Goal: Task Accomplishment & Management: Complete application form

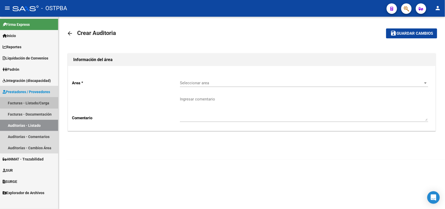
click at [41, 102] on link "Facturas - Listado/Carga" at bounding box center [29, 102] width 58 height 11
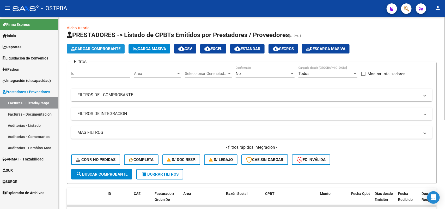
click at [106, 47] on span "Cargar Comprobante" at bounding box center [96, 48] width 50 height 5
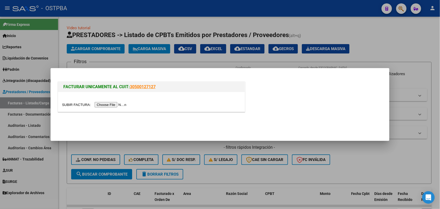
click at [110, 104] on input "file" at bounding box center [95, 104] width 66 height 5
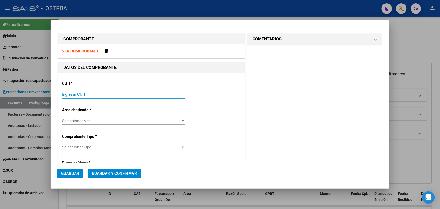
click at [66, 93] on input "Ingresar CUIT" at bounding box center [123, 94] width 123 height 5
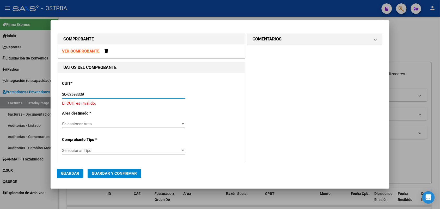
type input "30-62698339-8"
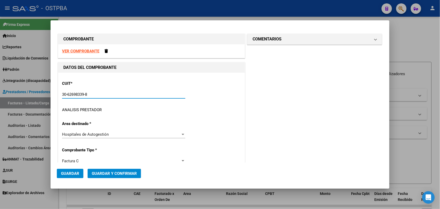
type input "156"
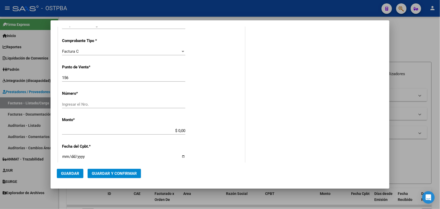
scroll to position [130, 0]
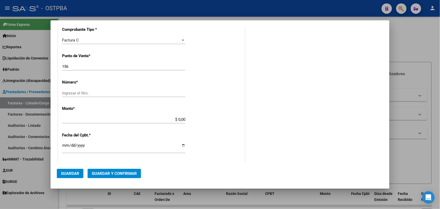
type input "30-62698339-8"
click at [70, 91] on input "Ingresar el Nro." at bounding box center [123, 93] width 123 height 5
type input "19398"
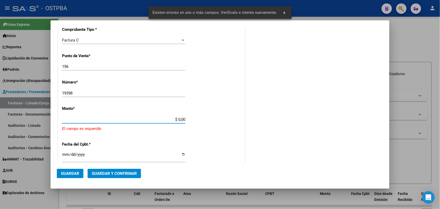
drag, startPoint x: 169, startPoint y: 120, endPoint x: 210, endPoint y: 120, distance: 40.4
click at [210, 120] on div "CUIT * 30-62698339-8 Ingresar CUIT ANALISIS PRESTADOR MINISTERIO DE SALUD PCIA …" at bounding box center [151, 133] width 187 height 382
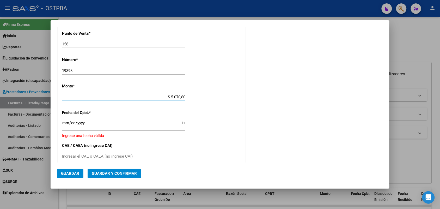
type input "$ 50.708,00"
click at [66, 125] on input "Ingresar la fecha" at bounding box center [123, 125] width 123 height 8
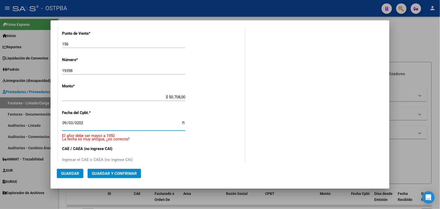
type input "2025-09-03"
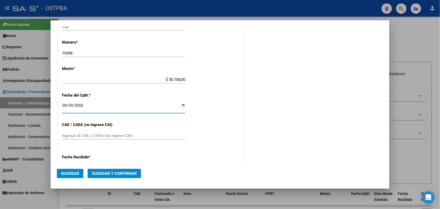
scroll to position [185, 0]
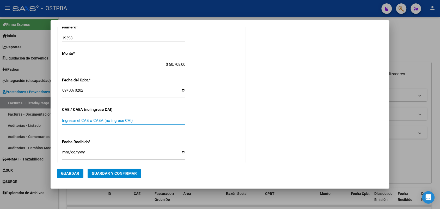
click at [72, 119] on input "Ingresar el CAE o CAEA (no ingrese CAI)" at bounding box center [123, 120] width 123 height 5
type input "75368766470580"
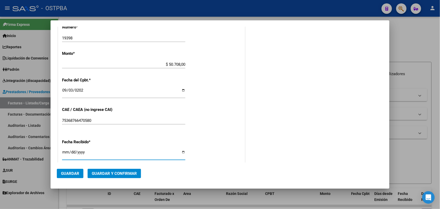
click at [64, 154] on input "2025-10-13" at bounding box center [123, 154] width 123 height 8
type input "2025-10-08"
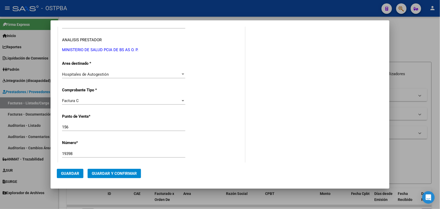
scroll to position [0, 0]
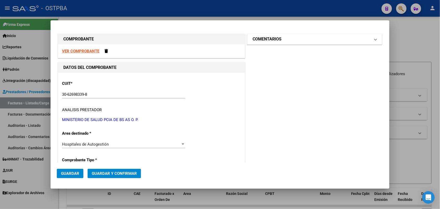
click at [375, 39] on span at bounding box center [376, 39] width 2 height 6
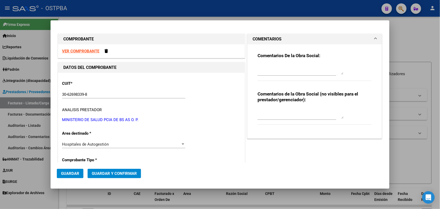
click at [267, 71] on textarea at bounding box center [300, 69] width 86 height 10
type textarea "HR 127163"
click at [74, 173] on span "Guardar" at bounding box center [70, 173] width 18 height 5
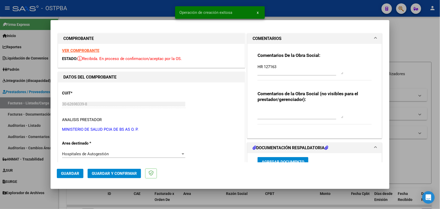
type input "2025-11-02"
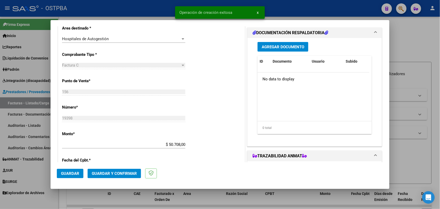
scroll to position [130, 0]
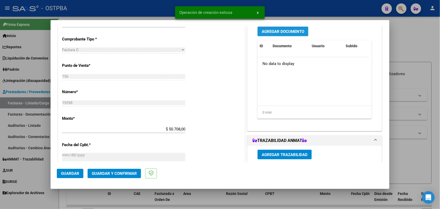
click at [280, 30] on span "Agregar Documento" at bounding box center [283, 31] width 42 height 5
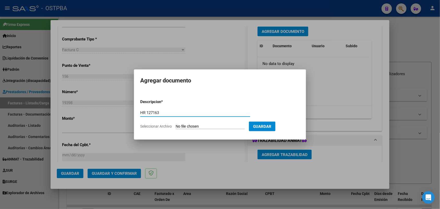
type input "HR 127163"
click at [185, 126] on input "Seleccionar Archivo" at bounding box center [210, 126] width 69 height 5
type input "C:\fakepath\HR 127163.pdf"
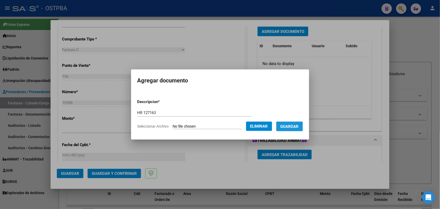
click at [292, 124] on span "Guardar" at bounding box center [289, 126] width 18 height 5
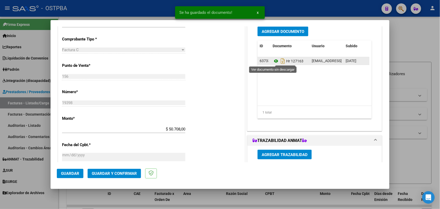
click at [273, 59] on icon at bounding box center [276, 61] width 7 height 6
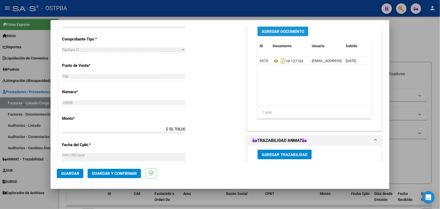
click at [283, 33] on span "Agregar Documento" at bounding box center [283, 31] width 42 height 5
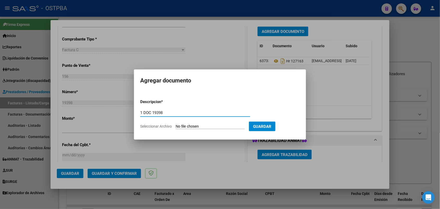
type input "1 DOC 19398"
click at [180, 127] on input "Seleccionar Archivo" at bounding box center [210, 126] width 69 height 5
type input "C:\fakepath\1 DOC 19398.pdf"
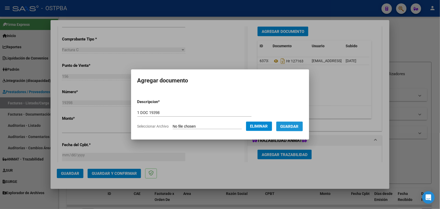
click at [299, 124] on span "Guardar" at bounding box center [289, 126] width 18 height 5
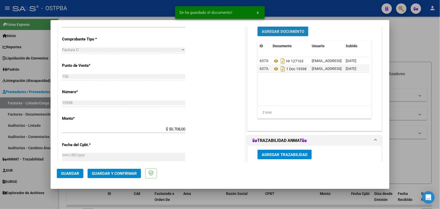
click at [282, 32] on span "Agregar Documento" at bounding box center [283, 31] width 42 height 5
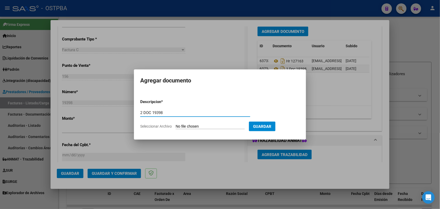
type input "2 DOC 19398"
click at [182, 125] on input "Seleccionar Archivo" at bounding box center [210, 126] width 69 height 5
type input "C:\fakepath\2 DOC 19398.pdf"
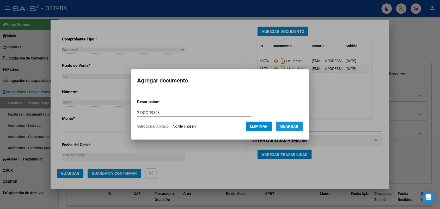
click at [293, 126] on span "Guardar" at bounding box center [289, 126] width 18 height 5
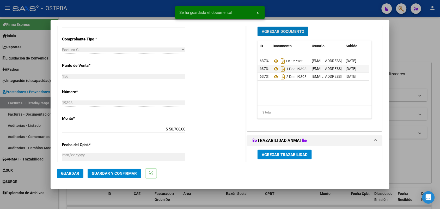
click at [283, 30] on span "Agregar Documento" at bounding box center [283, 31] width 42 height 5
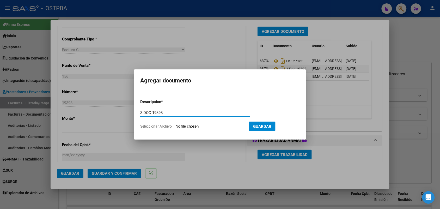
type input "3 DOC 19398"
click at [178, 126] on input "Seleccionar Archivo" at bounding box center [210, 126] width 69 height 5
type input "C:\fakepath\3 DOC 19398.pdf"
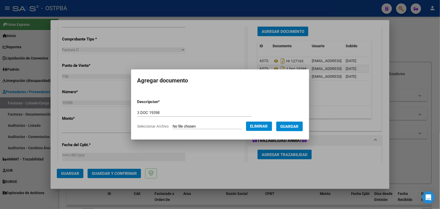
click at [299, 125] on span "Guardar" at bounding box center [289, 126] width 18 height 5
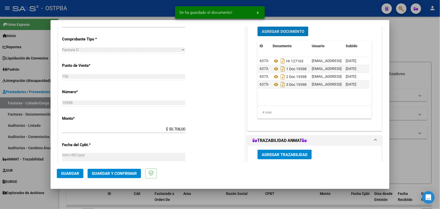
click at [297, 30] on span "Agregar Documento" at bounding box center [283, 31] width 42 height 5
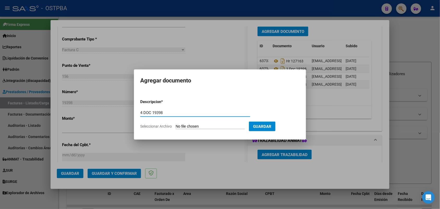
type input "4 DOC 19398"
click at [181, 127] on input "Seleccionar Archivo" at bounding box center [210, 126] width 69 height 5
click at [192, 149] on div at bounding box center [220, 104] width 440 height 209
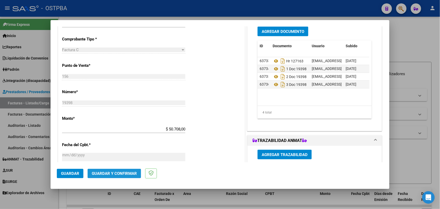
click at [109, 171] on span "Guardar y Confirmar" at bounding box center [114, 173] width 45 height 5
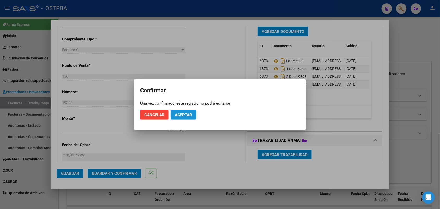
click at [183, 114] on span "Aceptar" at bounding box center [183, 114] width 17 height 5
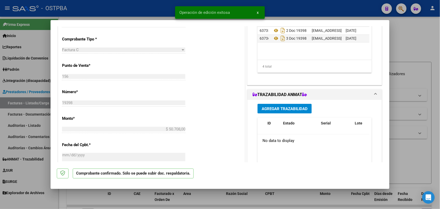
click at [30, 124] on div at bounding box center [220, 104] width 440 height 209
type input "$ 0,00"
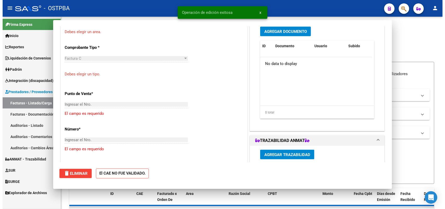
scroll to position [127, 0]
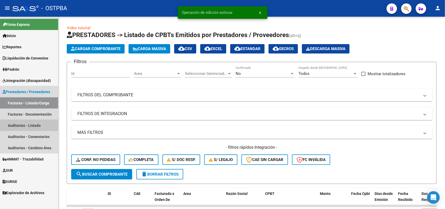
click at [36, 123] on link "Auditorías - Listado" at bounding box center [29, 125] width 58 height 11
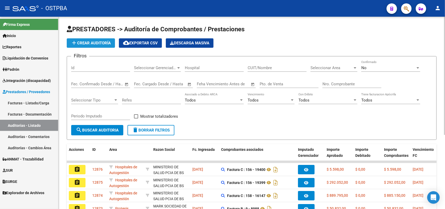
click at [102, 41] on span "add Crear Auditoría" at bounding box center [91, 43] width 40 height 5
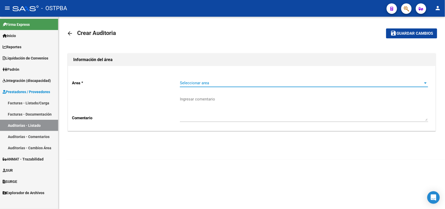
click at [204, 81] on span "Seleccionar area" at bounding box center [301, 83] width 243 height 5
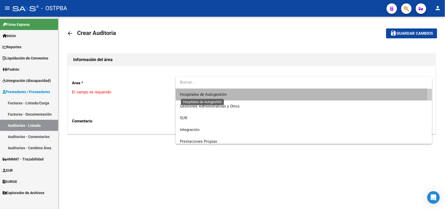
click at [223, 93] on span "Hospitales de Autogestión" at bounding box center [203, 94] width 47 height 5
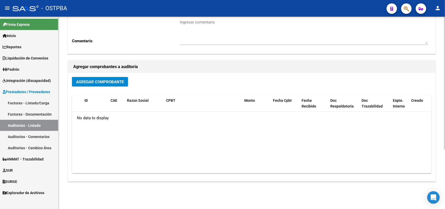
scroll to position [86, 0]
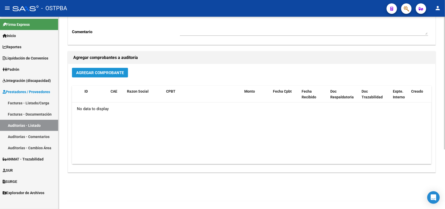
click at [110, 70] on span "Agregar Comprobante" at bounding box center [100, 72] width 48 height 5
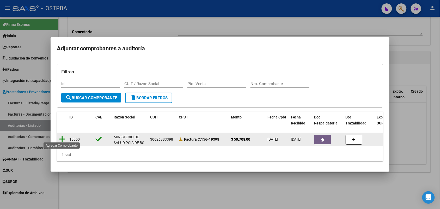
click at [62, 136] on icon at bounding box center [62, 138] width 7 height 7
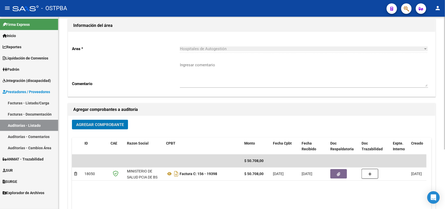
scroll to position [0, 0]
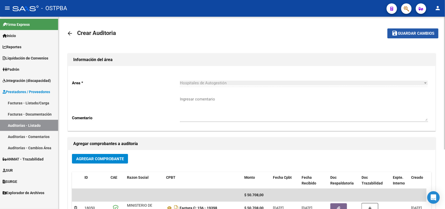
click at [412, 30] on button "save Guardar cambios" at bounding box center [412, 33] width 51 height 10
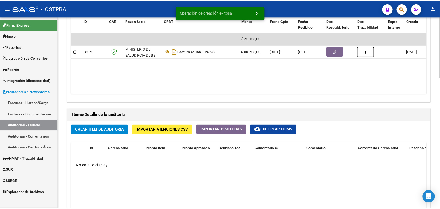
scroll to position [293, 0]
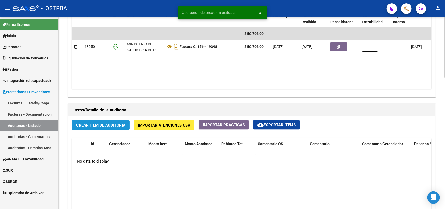
click at [102, 124] on span "Crear Item de Auditoria" at bounding box center [100, 125] width 49 height 5
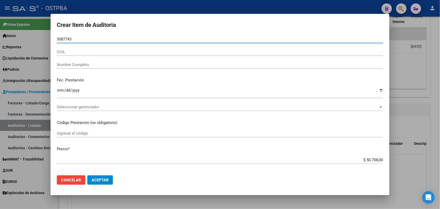
type input "30877432"
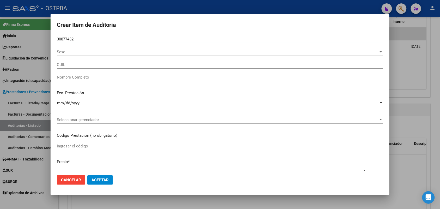
type input "27308774320"
type input "GARRAFFA MARIANA PAULA -"
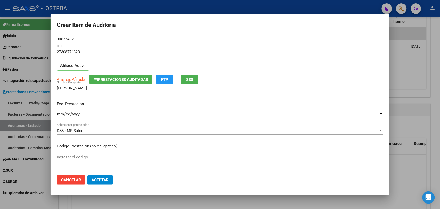
type input "30877432"
click at [59, 115] on input "Ingresar la fecha" at bounding box center [220, 116] width 326 height 8
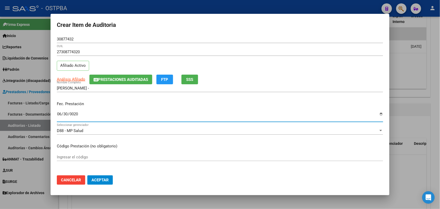
type input "0205-06-30"
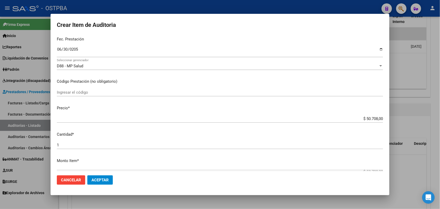
scroll to position [65, 0]
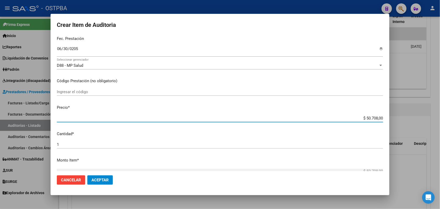
drag, startPoint x: 356, startPoint y: 118, endPoint x: 392, endPoint y: 119, distance: 36.0
click at [392, 119] on div "Crear Item de Auditoria 30877432 Nro Documento 27308774320 CUIL Afiliado Activo…" at bounding box center [220, 104] width 440 height 209
type input "$ 0,07"
type input "$ 0,72"
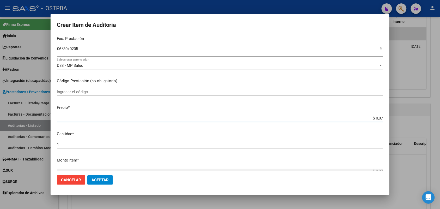
type input "$ 0,72"
type input "$ 7,24"
type input "$ 72,44"
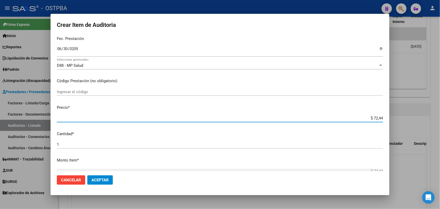
type input "$ 724,40"
type input "$ 7.244,00"
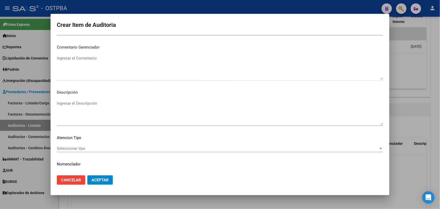
scroll to position [333, 0]
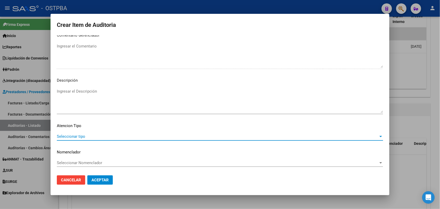
click at [78, 135] on span "Seleccionar tipo" at bounding box center [218, 136] width 322 height 5
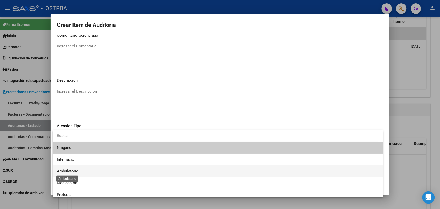
click at [71, 171] on span "Ambulatorio" at bounding box center [68, 171] width 22 height 5
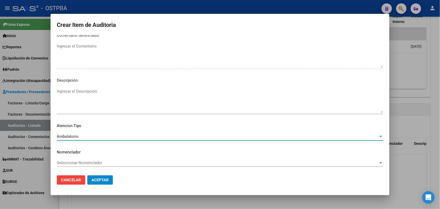
click at [108, 180] on span "Aceptar" at bounding box center [99, 179] width 17 height 5
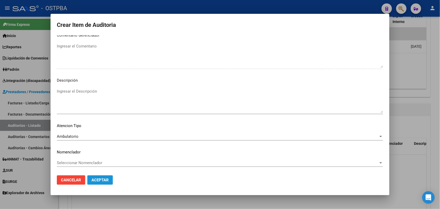
click at [99, 179] on span "Aceptar" at bounding box center [99, 179] width 17 height 5
click at [104, 179] on span "Aceptar" at bounding box center [99, 179] width 17 height 5
click at [98, 180] on span "Aceptar" at bounding box center [99, 179] width 17 height 5
click at [20, 105] on div at bounding box center [220, 104] width 440 height 209
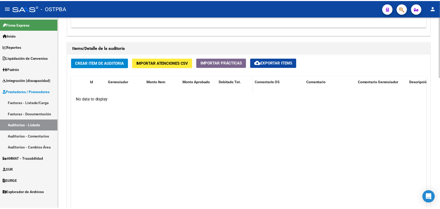
scroll to position [358, 0]
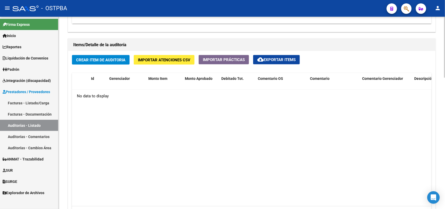
click at [102, 58] on span "Crear Item de Auditoria" at bounding box center [100, 60] width 49 height 5
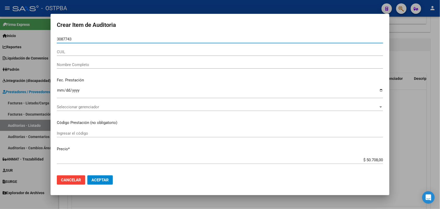
type input "30877432"
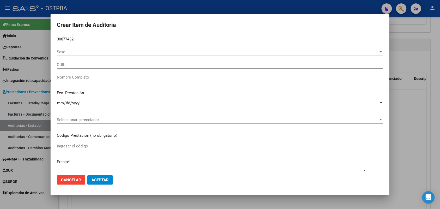
type input "27308774320"
type input "GARRAFFA MARIANA PAULA -"
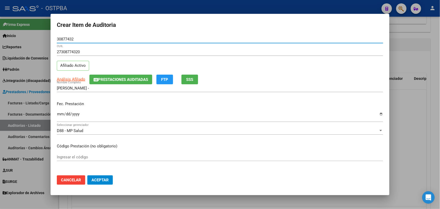
type input "30877432"
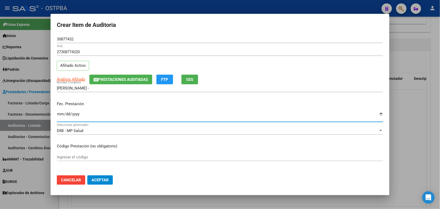
click at [60, 116] on input "Ingresar la fecha" at bounding box center [220, 116] width 326 height 8
type input "2025-06-30"
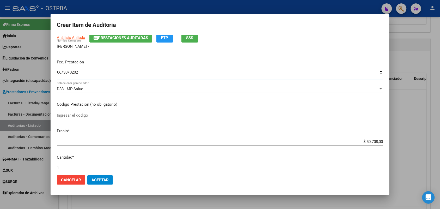
scroll to position [65, 0]
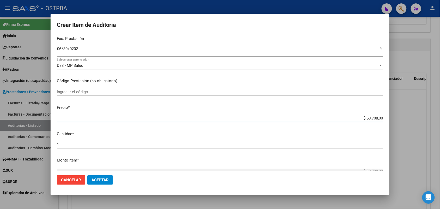
drag, startPoint x: 354, startPoint y: 117, endPoint x: 396, endPoint y: 116, distance: 42.0
click at [396, 116] on div "Crear Item de Auditoria 30877432 Nro Documento 27308774320 CUIL Afiliado Activo…" at bounding box center [220, 104] width 440 height 209
type input "$ 0,00"
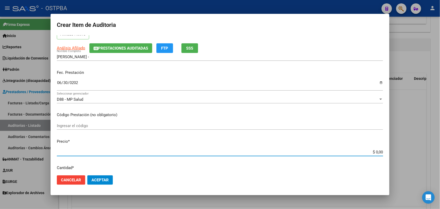
scroll to position [0, 0]
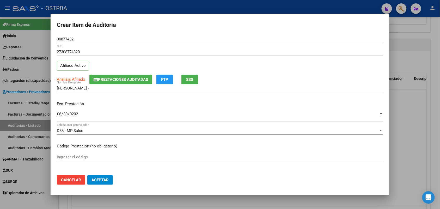
click at [38, 80] on div at bounding box center [220, 104] width 440 height 209
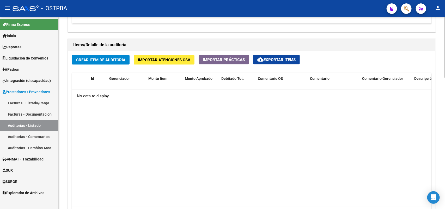
click at [110, 59] on span "Crear Item de Auditoria" at bounding box center [100, 60] width 49 height 5
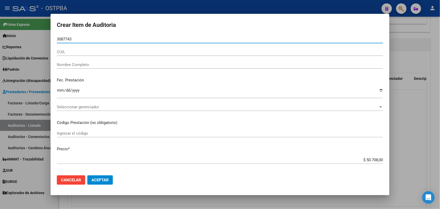
type input "30877432"
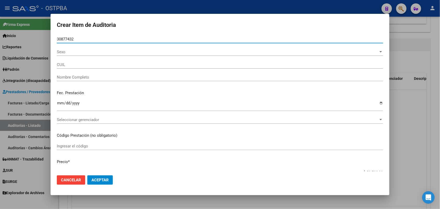
type input "27308774320"
type input "GARRAFFA MARIANA PAULA -"
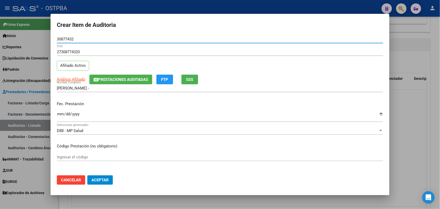
type input "30877432"
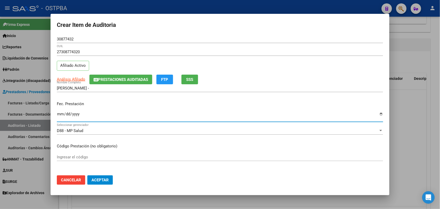
click at [60, 116] on input "Ingresar la fecha" at bounding box center [220, 116] width 326 height 8
type input "2025-06-30"
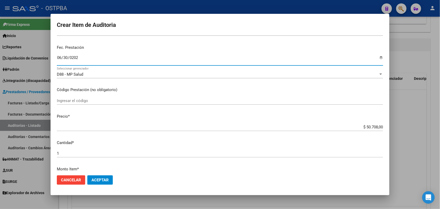
scroll to position [98, 0]
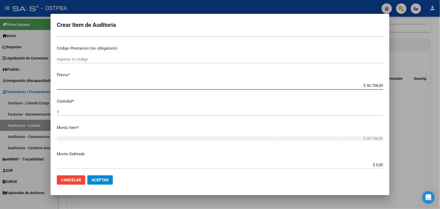
drag, startPoint x: 353, startPoint y: 86, endPoint x: 409, endPoint y: 84, distance: 56.6
click at [409, 84] on div "Crear Item de Auditoria 30877432 Nro Documento 27308774320 CUIL Afiliado Activo…" at bounding box center [220, 104] width 440 height 209
type input "$ 0,07"
type input "$ 0,72"
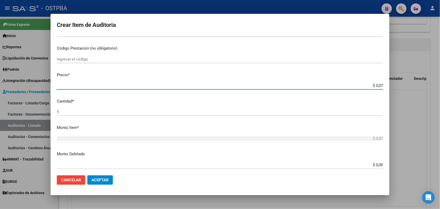
type input "$ 0,72"
type input "$ 7,24"
type input "$ 72,44"
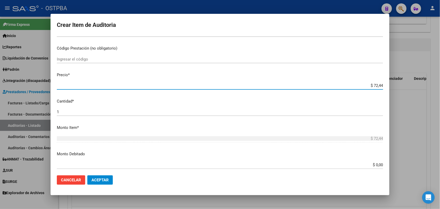
type input "$ 724,40"
type input "$ 7.244,00"
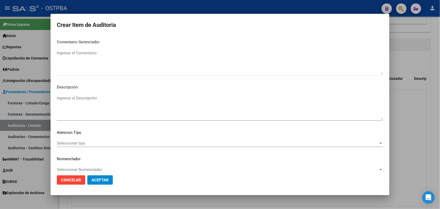
scroll to position [333, 0]
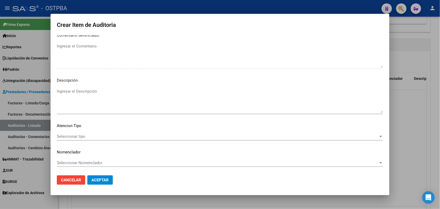
click at [81, 133] on div "Seleccionar tipo Seleccionar tipo" at bounding box center [220, 136] width 326 height 8
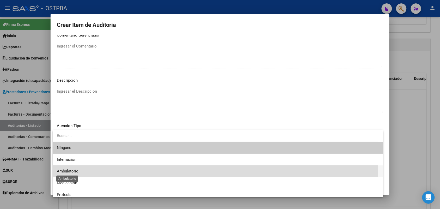
click at [72, 169] on span "Ambulatorio" at bounding box center [68, 171] width 22 height 5
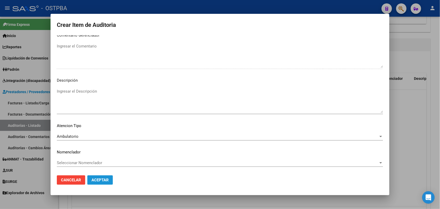
click at [96, 180] on span "Aceptar" at bounding box center [99, 179] width 17 height 5
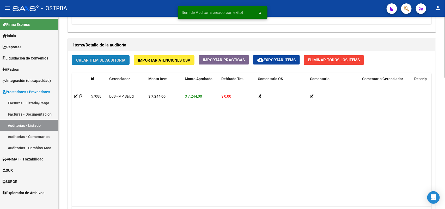
click at [115, 58] on span "Crear Item de Auditoria" at bounding box center [100, 60] width 49 height 5
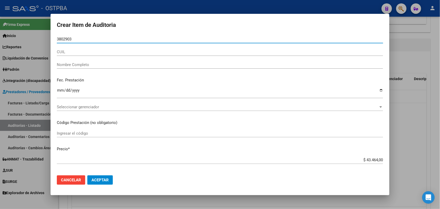
type input "38029032"
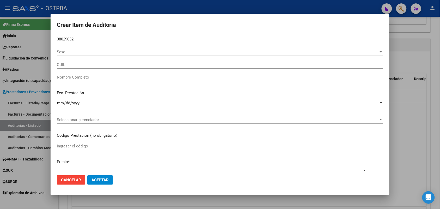
type input "23380290324"
type input "DEMICHELI LISETTE DENISE -"
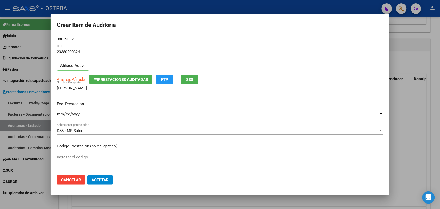
type input "38029032"
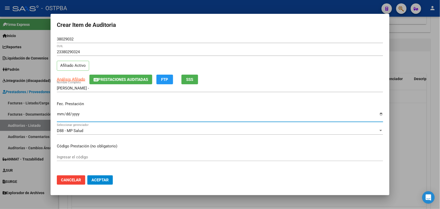
drag, startPoint x: 60, startPoint y: 117, endPoint x: 101, endPoint y: 111, distance: 41.4
click at [63, 117] on input "Ingresar la fecha" at bounding box center [220, 116] width 326 height 8
type input "2025-07-02"
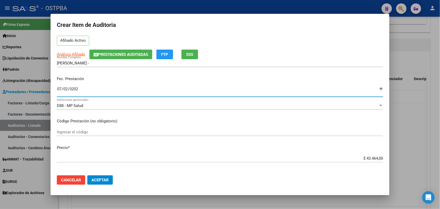
scroll to position [98, 0]
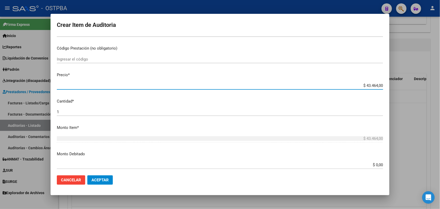
drag, startPoint x: 354, startPoint y: 85, endPoint x: 402, endPoint y: 84, distance: 48.2
click at [402, 84] on div "Crear Item de Auditoria 38029032 Nro Documento 23380290324 CUIL Afiliado Activo…" at bounding box center [220, 104] width 440 height 209
type input "$ 0,07"
type input "$ 0,72"
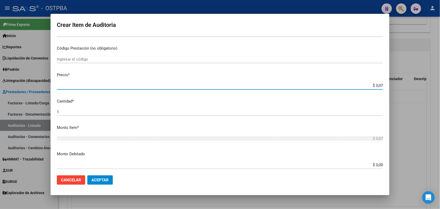
type input "$ 0,72"
type input "$ 7,24"
type input "$ 72,44"
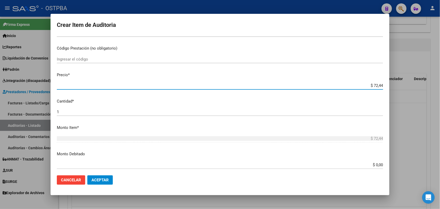
type input "$ 724,40"
type input "$ 7.244,00"
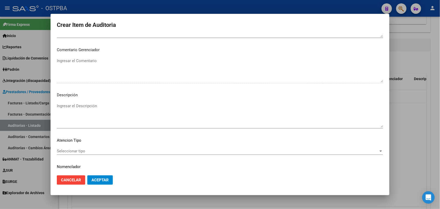
scroll to position [333, 0]
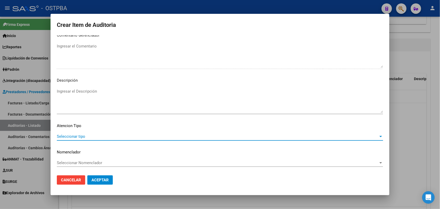
click at [79, 136] on span "Seleccionar tipo" at bounding box center [218, 136] width 322 height 5
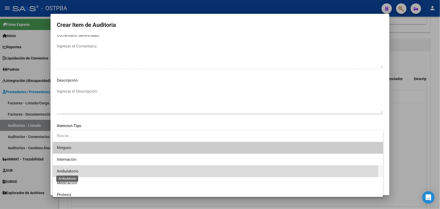
drag, startPoint x: 75, startPoint y: 171, endPoint x: 83, endPoint y: 171, distance: 8.1
click at [76, 171] on span "Ambulatorio" at bounding box center [68, 171] width 22 height 5
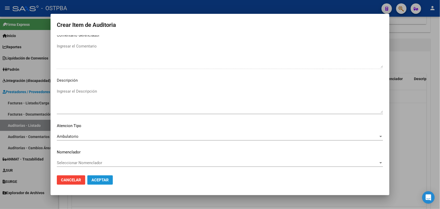
click at [98, 178] on span "Aceptar" at bounding box center [99, 179] width 17 height 5
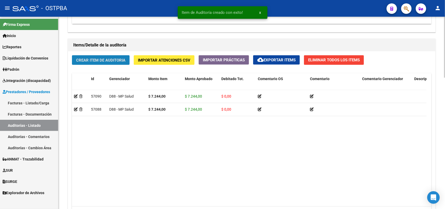
click at [115, 59] on span "Crear Item de Auditoria" at bounding box center [100, 60] width 49 height 5
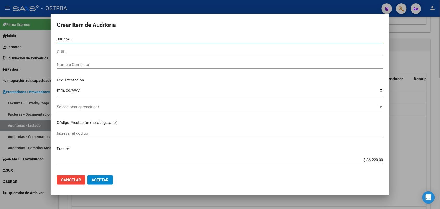
type input "30877432"
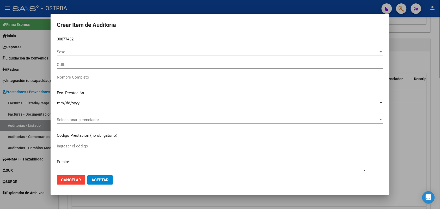
type input "27308774320"
type input "GARRAFFA MARIANA PAULA -"
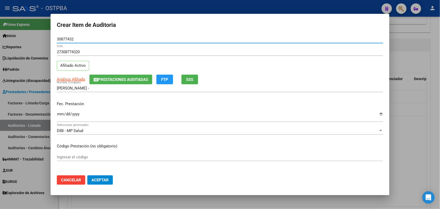
type input "30877432"
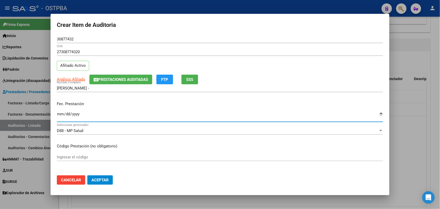
drag, startPoint x: 60, startPoint y: 115, endPoint x: 149, endPoint y: 76, distance: 97.2
click at [62, 115] on input "Ingresar la fecha" at bounding box center [220, 116] width 326 height 8
type input "2025-07-03"
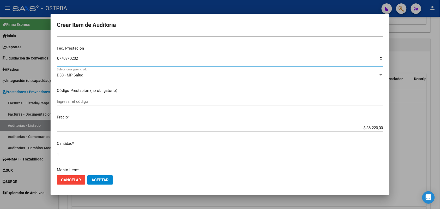
scroll to position [98, 0]
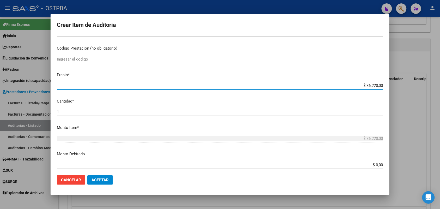
drag, startPoint x: 352, startPoint y: 86, endPoint x: 441, endPoint y: 88, distance: 89.4
click at [440, 88] on html "menu - OSTPBA person Firma Express Inicio Calendario SSS Instructivos Contacto …" at bounding box center [220, 104] width 440 height 209
type input "$ 0,07"
type input "$ 0,72"
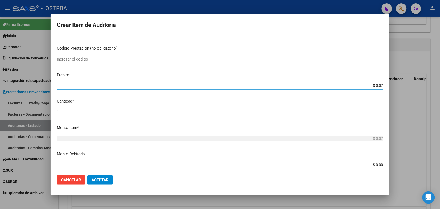
type input "$ 0,72"
type input "$ 7,24"
type input "$ 72,44"
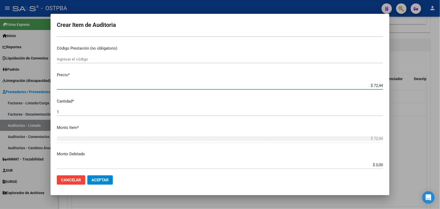
type input "$ 724,40"
type input "$ 7.244,00"
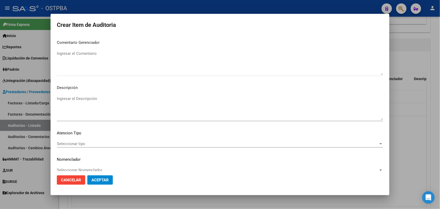
scroll to position [333, 0]
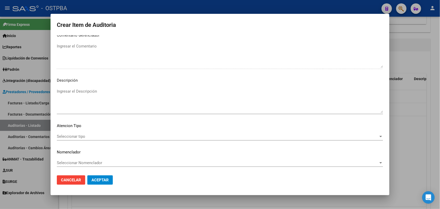
click at [74, 135] on span "Seleccionar tipo" at bounding box center [218, 136] width 322 height 5
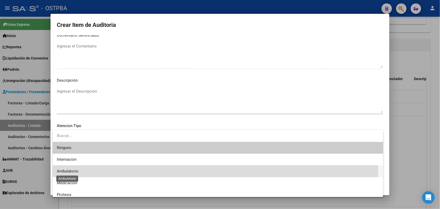
drag, startPoint x: 73, startPoint y: 171, endPoint x: 89, endPoint y: 174, distance: 16.2
click at [73, 171] on span "Ambulatorio" at bounding box center [68, 171] width 22 height 5
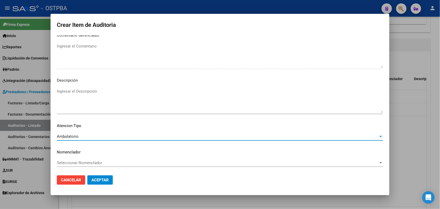
click at [106, 180] on span "Aceptar" at bounding box center [99, 179] width 17 height 5
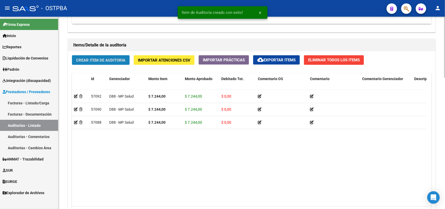
click at [114, 57] on button "Crear Item de Auditoria" at bounding box center [101, 60] width 58 height 10
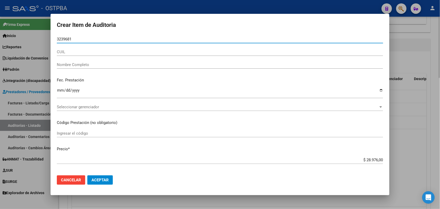
type input "32396817"
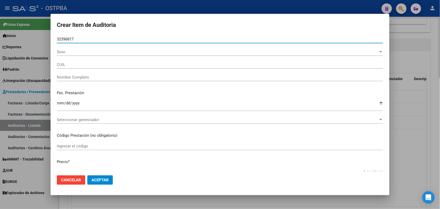
type input "23323968179"
type input "PEREYRA LUIS ALBERTO -"
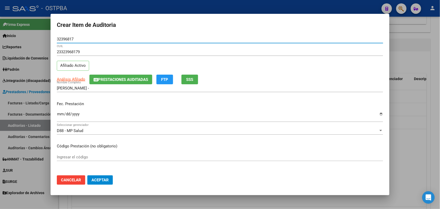
type input "32396817"
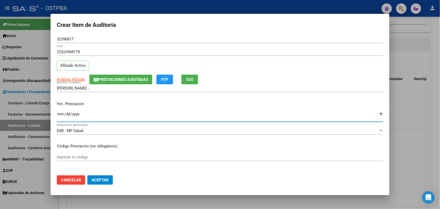
click at [59, 115] on input "Ingresar la fecha" at bounding box center [220, 116] width 326 height 8
type input "2025-07-03"
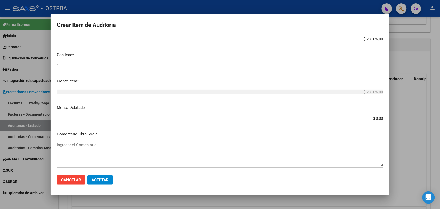
scroll to position [65, 0]
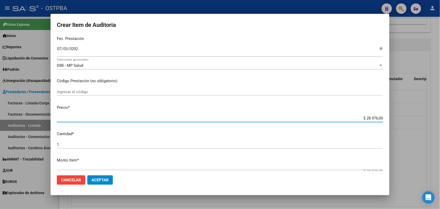
drag, startPoint x: 354, startPoint y: 118, endPoint x: 404, endPoint y: 115, distance: 50.6
click at [404, 115] on div "Crear Item de Auditoria 32396817 Nro Documento 23323968179 CUIL Afiliado Activo…" at bounding box center [220, 104] width 440 height 209
type input "$ 0,07"
type input "$ 0,72"
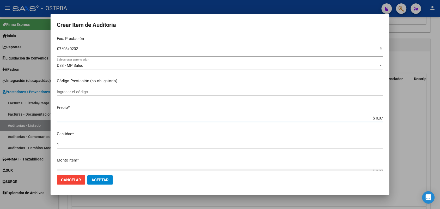
type input "$ 0,72"
type input "$ 7,24"
type input "$ 72,44"
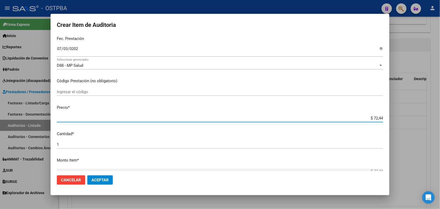
type input "$ 724,40"
type input "$ 7.244,00"
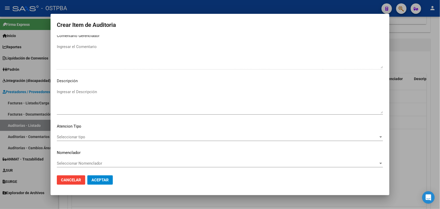
scroll to position [333, 0]
click at [81, 134] on span "Seleccionar tipo" at bounding box center [218, 136] width 322 height 5
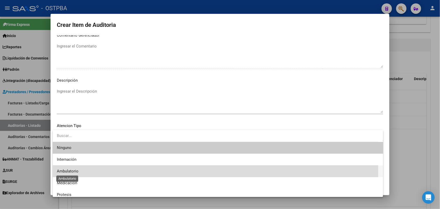
click at [73, 171] on span "Ambulatorio" at bounding box center [68, 171] width 22 height 5
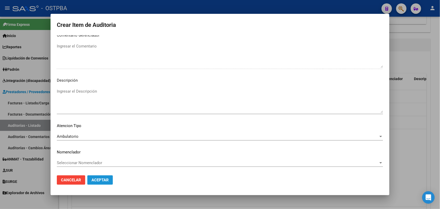
click at [105, 178] on span "Aceptar" at bounding box center [99, 179] width 17 height 5
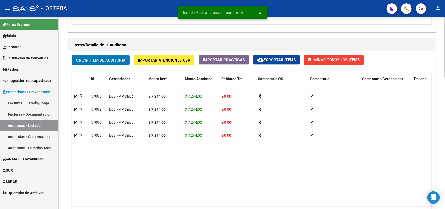
click at [112, 59] on span "Crear Item de Auditoria" at bounding box center [100, 60] width 49 height 5
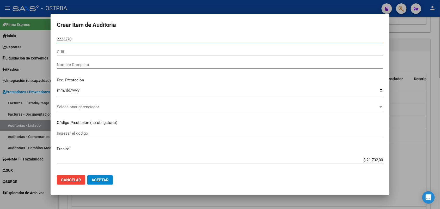
type input "22232702"
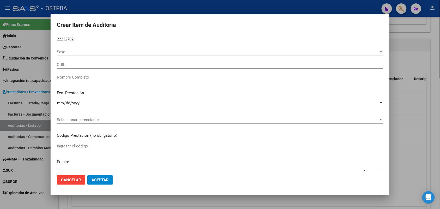
type input "23222327024"
type input "CATIVA SANDRA MONICA -"
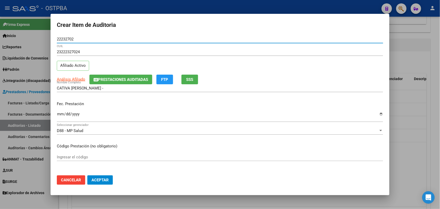
type input "22232702"
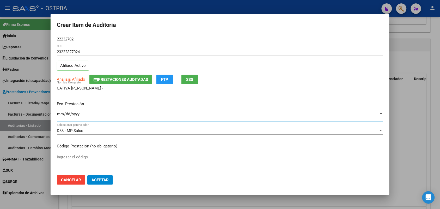
click at [60, 116] on input "Ingresar la fecha" at bounding box center [220, 116] width 326 height 8
type input "2025-07-08"
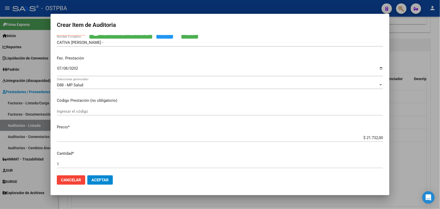
scroll to position [65, 0]
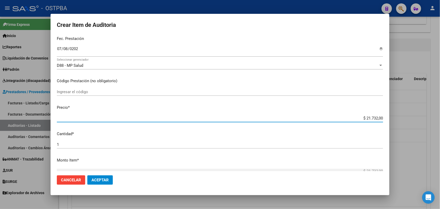
drag, startPoint x: 353, startPoint y: 119, endPoint x: 397, endPoint y: 118, distance: 44.9
click at [397, 118] on div "Crear Item de Auditoria 22232702 Nro Documento 23222327024 CUIL Afiliado Activo…" at bounding box center [220, 104] width 440 height 209
type input "$ 0,07"
type input "$ 0,72"
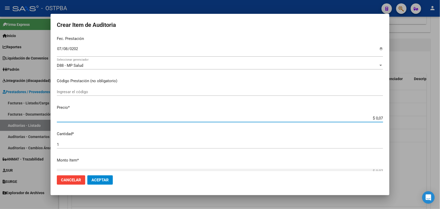
type input "$ 0,72"
type input "$ 7,24"
type input "$ 72,44"
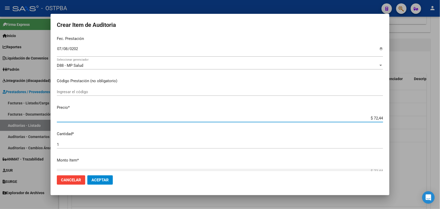
type input "$ 724,40"
type input "$ 7.244,00"
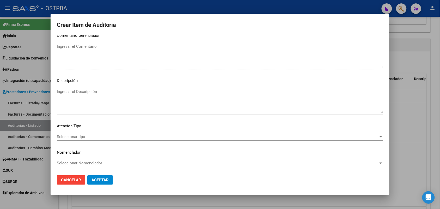
scroll to position [333, 0]
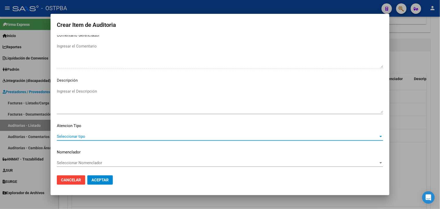
click at [81, 136] on span "Seleccionar tipo" at bounding box center [218, 136] width 322 height 5
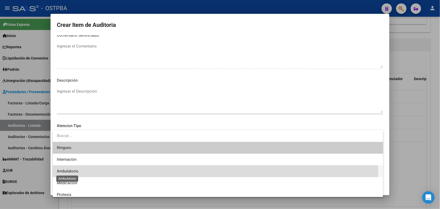
drag, startPoint x: 73, startPoint y: 171, endPoint x: 80, endPoint y: 170, distance: 6.3
click at [74, 171] on span "Ambulatorio" at bounding box center [68, 171] width 22 height 5
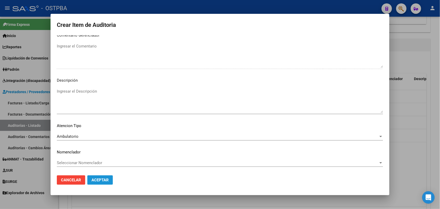
click at [102, 179] on span "Aceptar" at bounding box center [99, 179] width 17 height 5
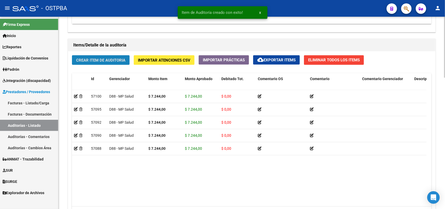
click at [118, 62] on button "Crear Item de Auditoria" at bounding box center [101, 60] width 58 height 10
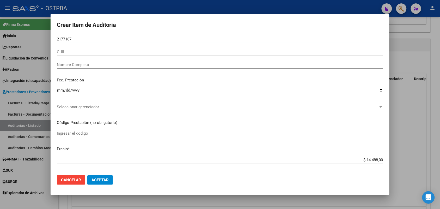
type input "21771679"
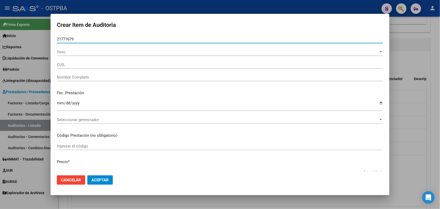
type input "27217716794"
type input "OPORTO SANDRA LILIANA"
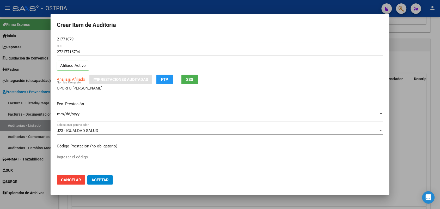
type input "21771679"
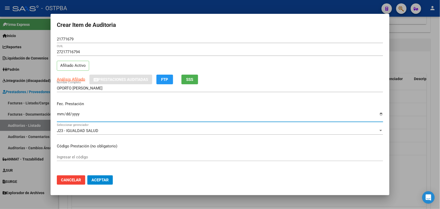
click at [60, 115] on input "Ingresar la fecha" at bounding box center [220, 116] width 326 height 8
type input "2025-07-14"
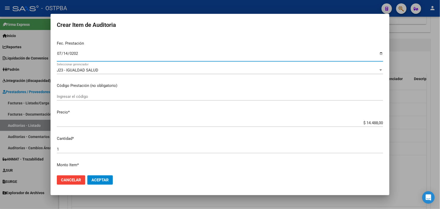
scroll to position [65, 0]
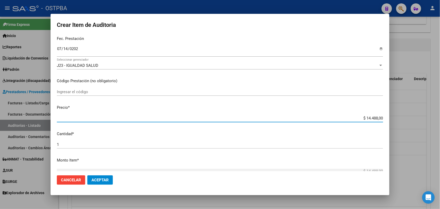
drag, startPoint x: 352, startPoint y: 117, endPoint x: 392, endPoint y: 107, distance: 41.3
click at [392, 107] on div "Crear Item de Auditoria 21771679 Nro Documento 27217716794 CUIL Afiliado Activo…" at bounding box center [220, 104] width 440 height 209
type input "$ 0,07"
type input "$ 0,72"
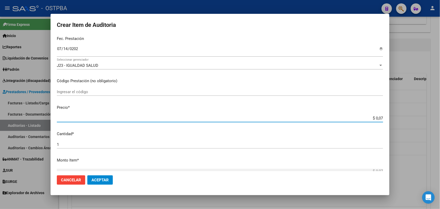
type input "$ 0,72"
type input "$ 7,24"
type input "$ 72,44"
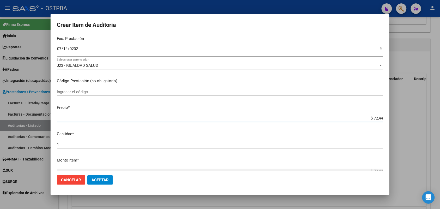
type input "$ 724,40"
type input "$ 7.244,00"
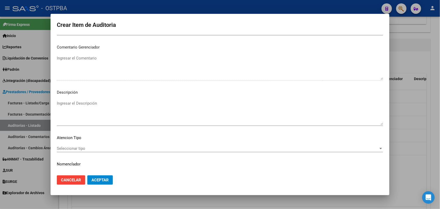
scroll to position [333, 0]
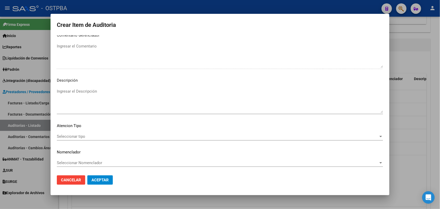
click at [81, 134] on span "Seleccionar tipo" at bounding box center [218, 136] width 322 height 5
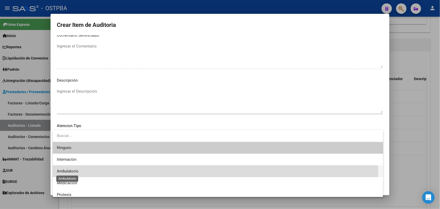
drag, startPoint x: 72, startPoint y: 170, endPoint x: 81, endPoint y: 170, distance: 8.3
click at [73, 170] on span "Ambulatorio" at bounding box center [68, 171] width 22 height 5
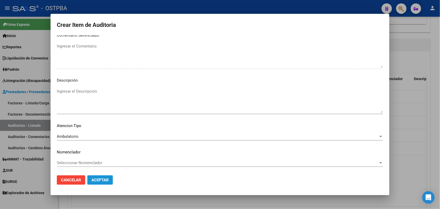
click at [98, 177] on span "Aceptar" at bounding box center [99, 179] width 17 height 5
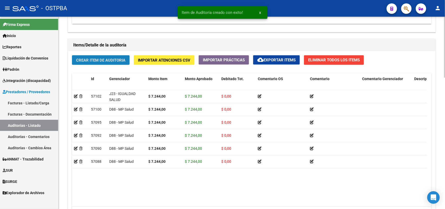
click at [120, 58] on span "Crear Item de Auditoria" at bounding box center [100, 60] width 49 height 5
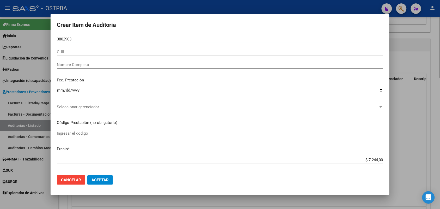
type input "38029032"
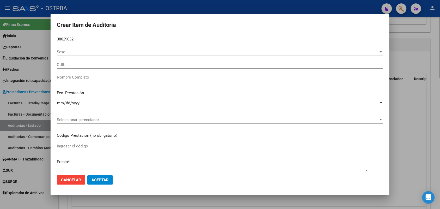
type input "23380290324"
type input "DEMICHELI LISETTE DENISE -"
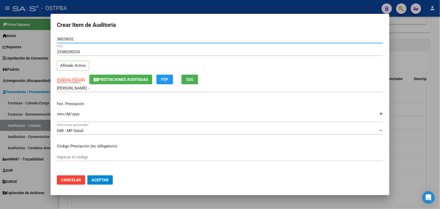
type input "38029032"
click at [59, 118] on input "Ingresar la fecha" at bounding box center [220, 116] width 326 height 8
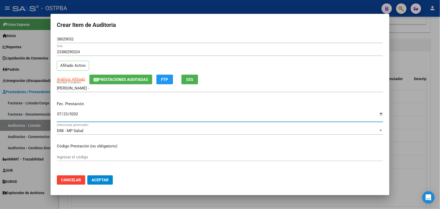
type input "2025-07-23"
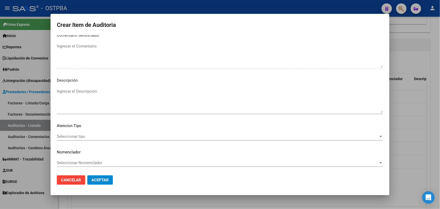
click at [79, 136] on span "Seleccionar tipo" at bounding box center [218, 136] width 322 height 5
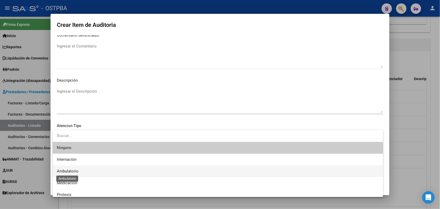
click at [74, 170] on span "Ambulatorio" at bounding box center [68, 171] width 22 height 5
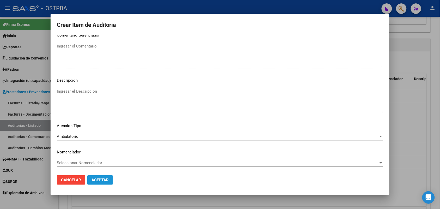
click at [101, 178] on span "Aceptar" at bounding box center [99, 179] width 17 height 5
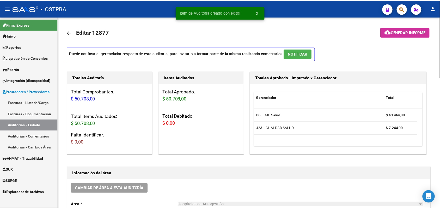
scroll to position [0, 0]
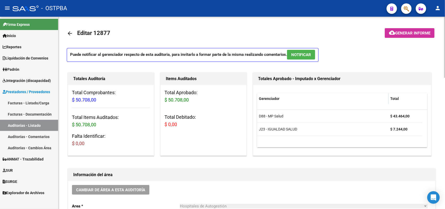
click at [410, 33] on span "Generar informe" at bounding box center [412, 33] width 35 height 5
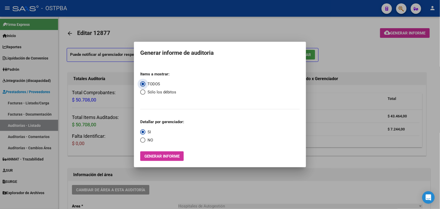
click at [161, 156] on span "Generar informe" at bounding box center [161, 156] width 35 height 5
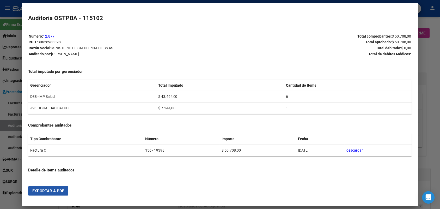
click at [48, 191] on span "Exportar a PDF" at bounding box center [48, 190] width 32 height 5
drag, startPoint x: 438, startPoint y: 113, endPoint x: 418, endPoint y: 98, distance: 25.3
click at [437, 113] on div at bounding box center [220, 104] width 440 height 209
